Goal: Task Accomplishment & Management: Manage account settings

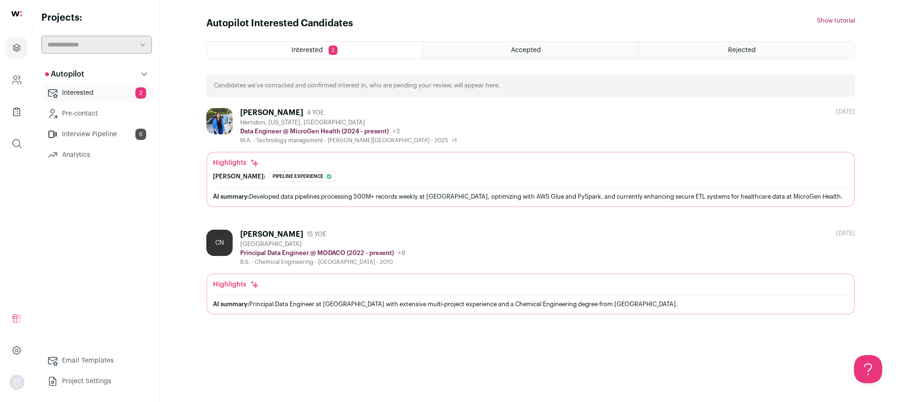
click at [117, 87] on link "Interested 2" at bounding box center [96, 93] width 110 height 19
click at [397, 112] on div "Avanthi Namala 4 YOE" at bounding box center [348, 112] width 217 height 9
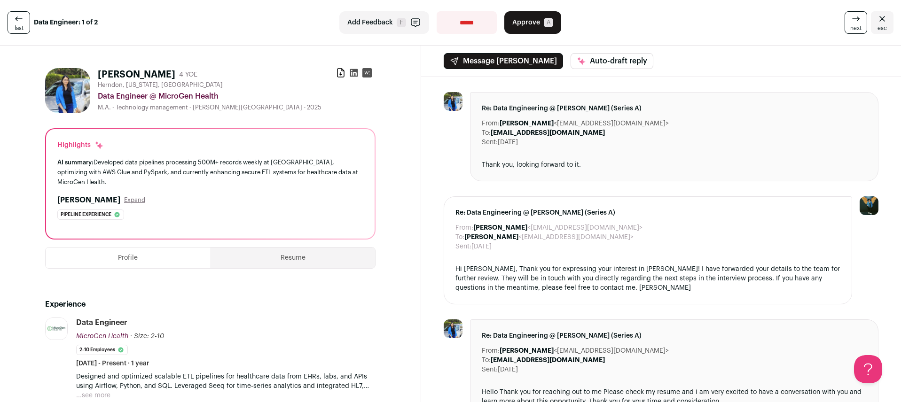
click at [876, 21] on icon "Close" at bounding box center [881, 18] width 11 height 11
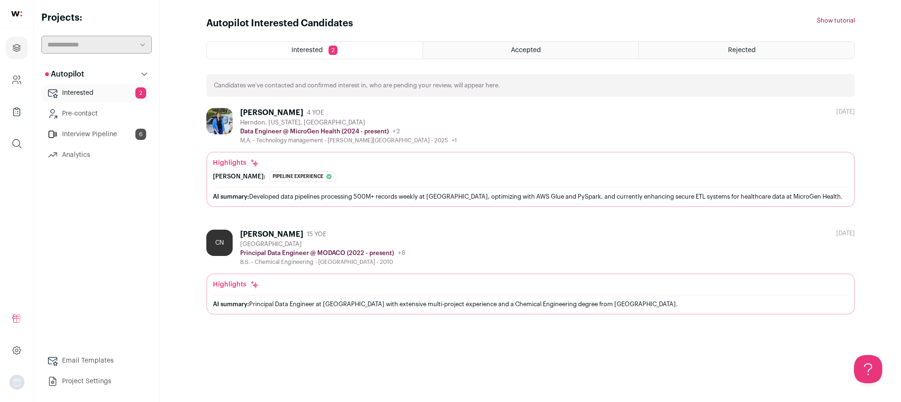
click at [401, 230] on div "Christine Ndege 15 YOE" at bounding box center [322, 234] width 165 height 9
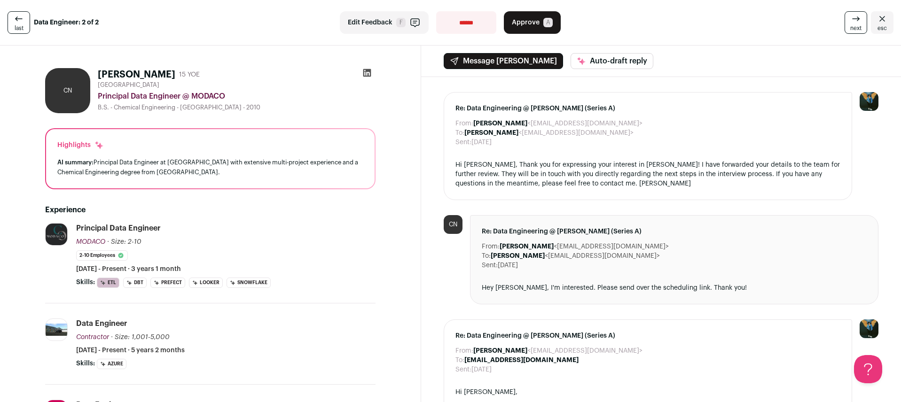
click at [882, 21] on link "esc" at bounding box center [882, 22] width 23 height 23
